Goal: Transaction & Acquisition: Purchase product/service

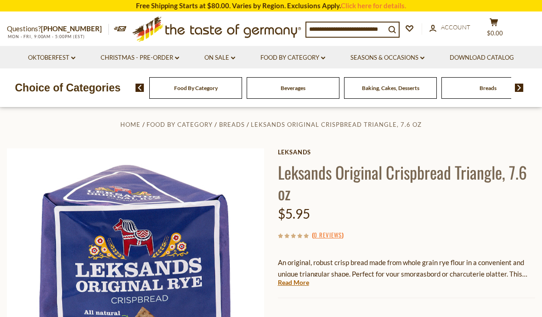
scroll to position [14, 0]
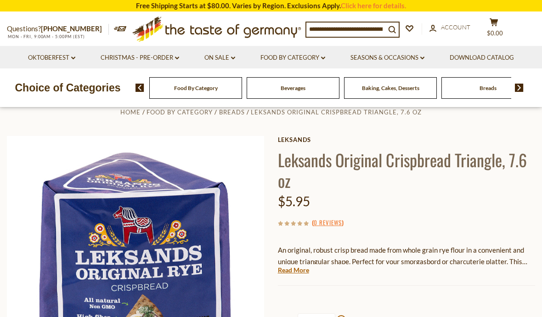
click at [371, 28] on input at bounding box center [345, 29] width 79 height 13
click at [370, 40] on div "Questions? [PHONE_NUMBER] MON - FRI, 9:00AM - 5:00PM (EST) .st0{fill:#EDD300;} …" at bounding box center [271, 29] width 542 height 34
click at [376, 23] on input at bounding box center [345, 29] width 79 height 13
click at [56, 90] on p "Choice of Categories" at bounding box center [68, 87] width 136 height 17
click at [33, 58] on link "Oktoberfest dropdown_arrow" at bounding box center [51, 58] width 47 height 10
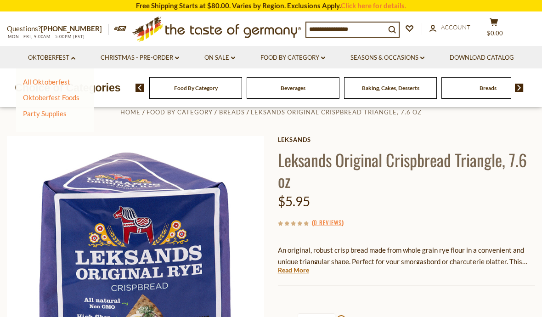
click at [34, 84] on link "All Oktoberfest" at bounding box center [46, 82] width 47 height 8
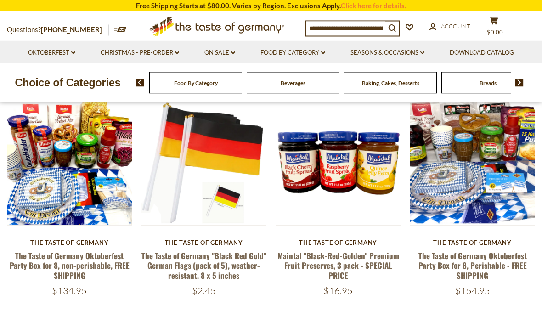
scroll to position [243, 0]
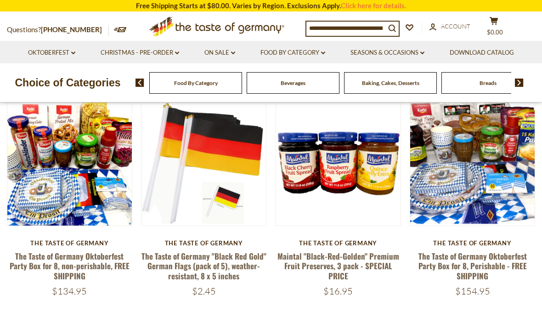
click at [56, 13] on button "Quick View" at bounding box center [70, 3] width 62 height 21
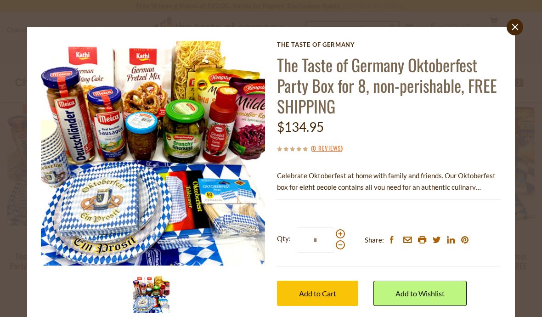
click at [520, 28] on link "close" at bounding box center [515, 27] width 17 height 17
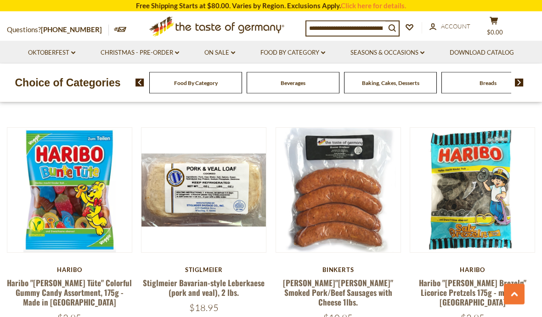
scroll to position [1991, 0]
click at [385, 16] on div "Questions? [PHONE_NUMBER] MON - FRI, 9:00AM - 5:00PM (EST) .st0{fill:#EDD300;} …" at bounding box center [271, 26] width 542 height 28
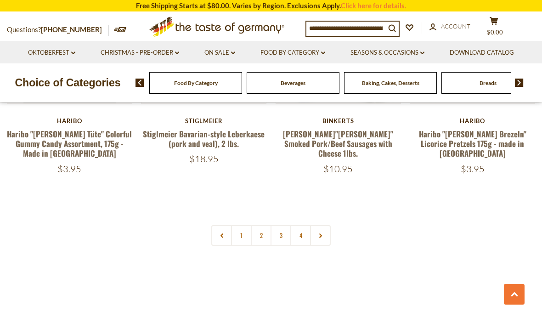
click at [260, 225] on link "2" at bounding box center [261, 235] width 21 height 21
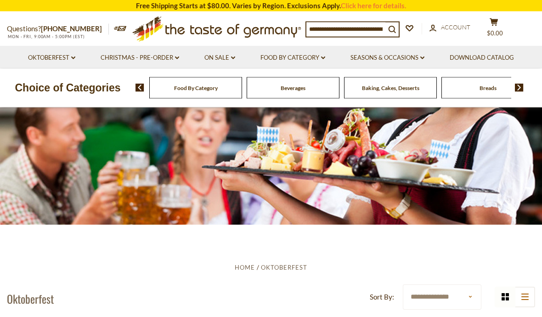
scroll to position [11, 0]
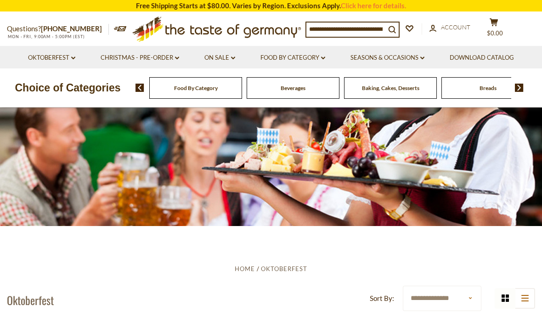
click at [385, 28] on input at bounding box center [345, 29] width 79 height 13
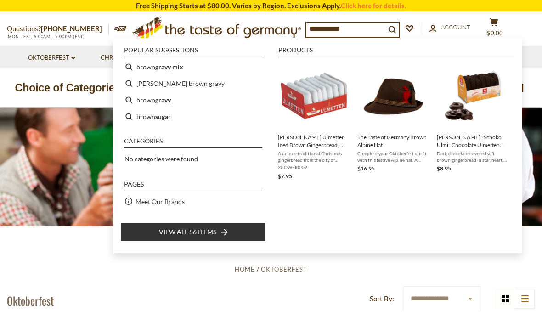
type input "**********"
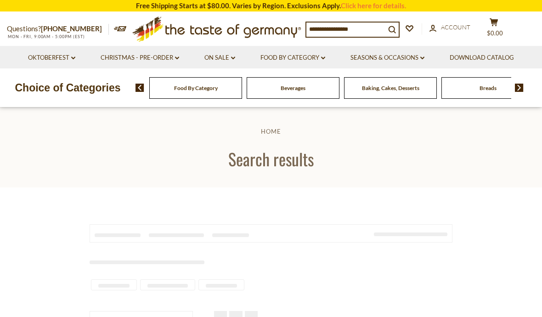
type input "**********"
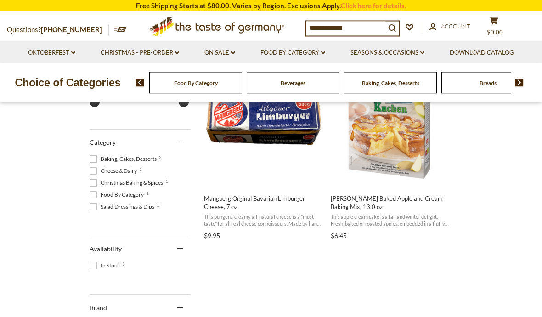
scroll to position [225, 0]
click at [247, 133] on img "Mangberg Orginal Bavarian Limburger Cheese, 7 oz" at bounding box center [264, 119] width 122 height 122
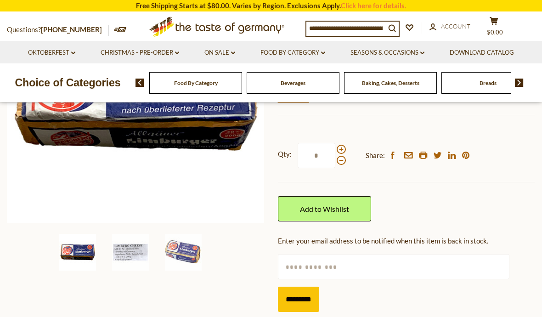
scroll to position [192, 0]
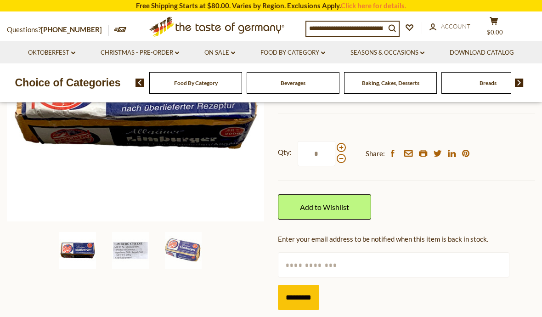
click at [117, 250] on img at bounding box center [130, 250] width 37 height 37
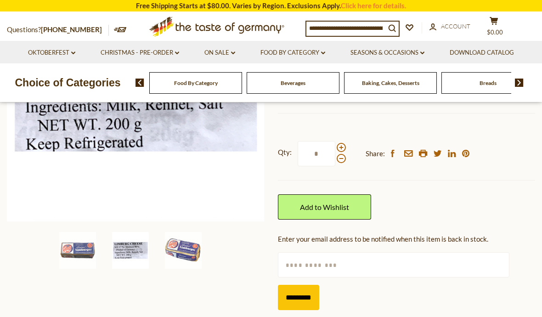
click at [174, 258] on img at bounding box center [183, 250] width 37 height 37
click at [178, 255] on img at bounding box center [183, 250] width 37 height 37
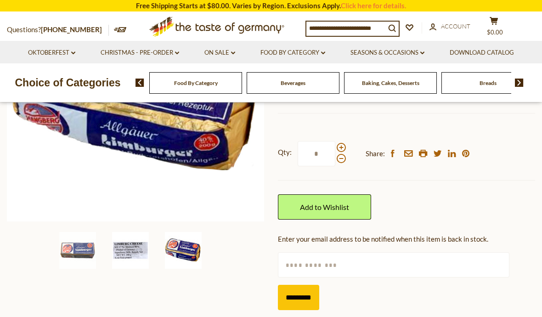
click at [125, 257] on img at bounding box center [130, 250] width 37 height 37
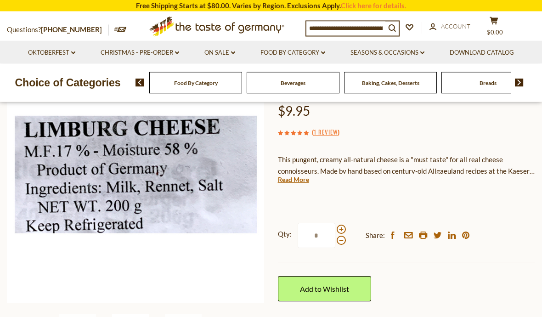
scroll to position [107, 0]
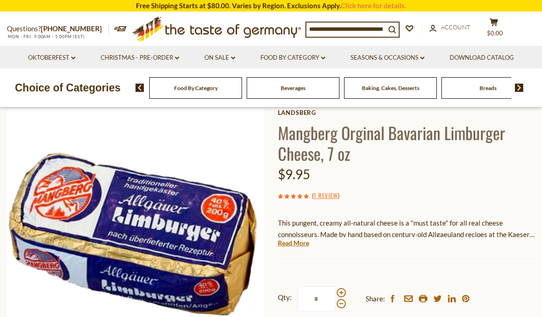
scroll to position [0, 0]
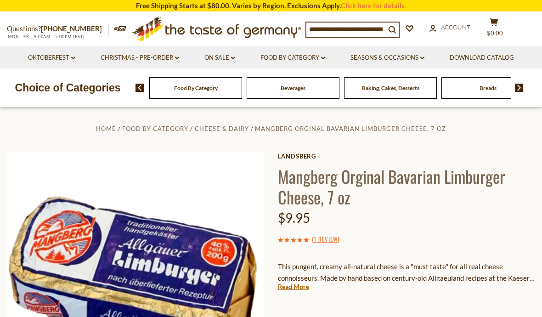
click at [107, 5] on section "Free Shipping Starts at $80.00. Varies by Region. Exclusions Apply. Click here …" at bounding box center [271, 5] width 542 height 11
